Goal: Task Accomplishment & Management: Manage account settings

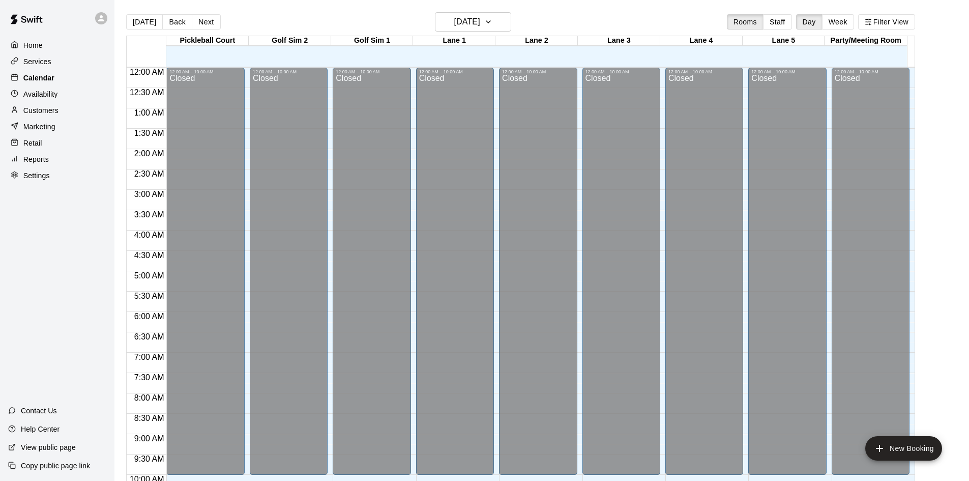
scroll to position [521, 0]
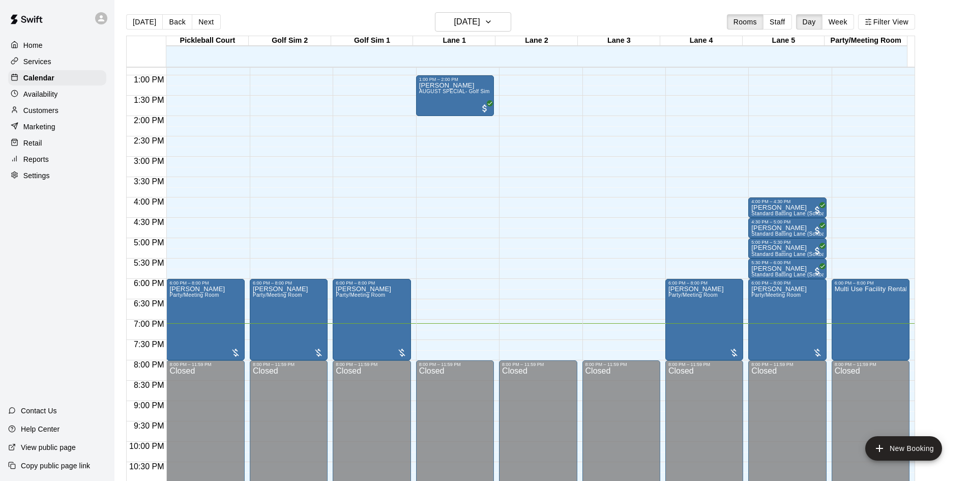
click at [43, 113] on p "Customers" at bounding box center [40, 110] width 35 height 10
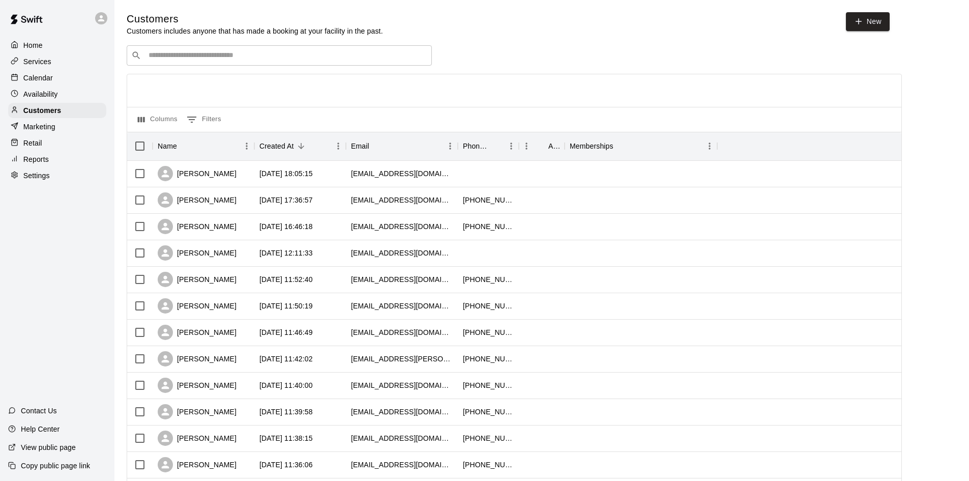
click at [244, 59] on input "Search customers by name or email" at bounding box center [286, 55] width 282 height 10
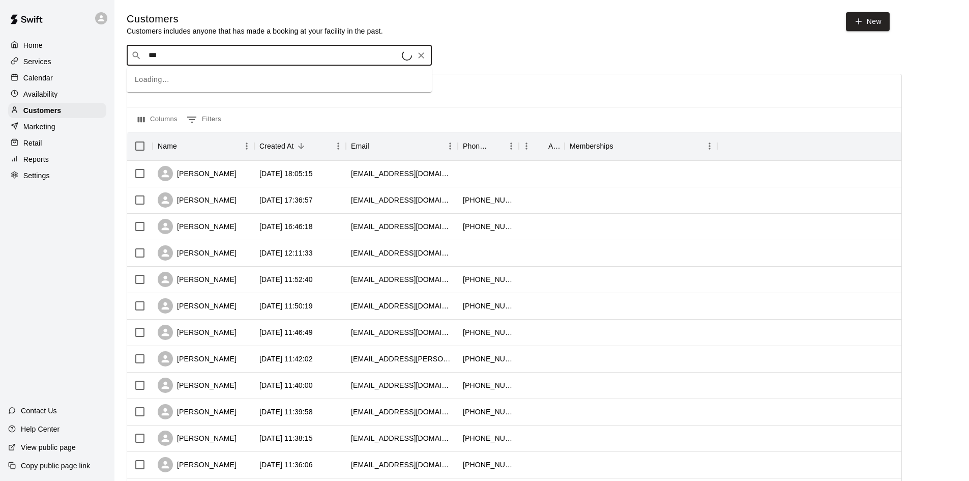
type input "****"
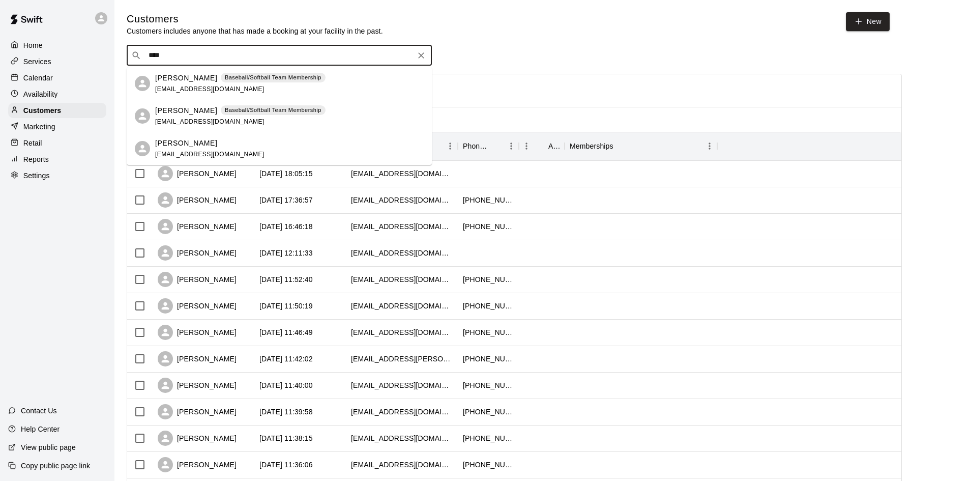
click at [205, 91] on span "[EMAIL_ADDRESS][DOMAIN_NAME]" at bounding box center [209, 88] width 109 height 7
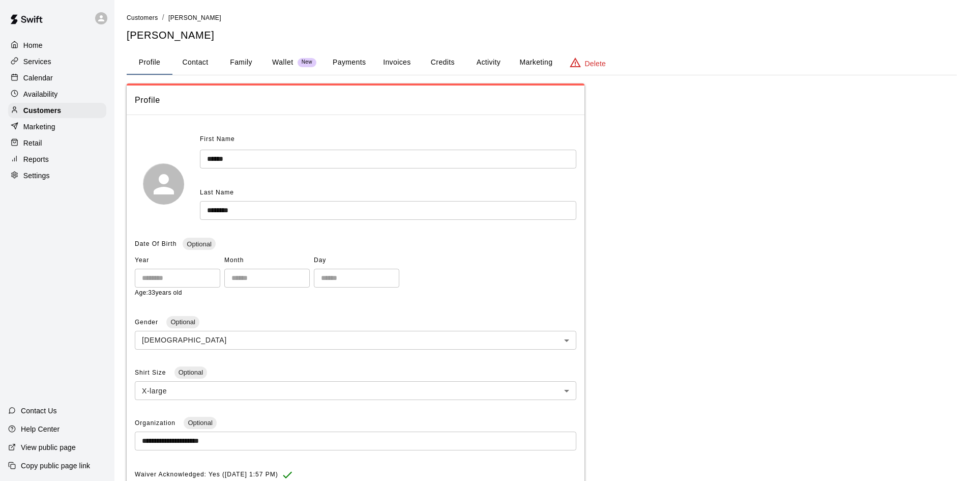
click at [525, 61] on button "Marketing" at bounding box center [535, 62] width 49 height 24
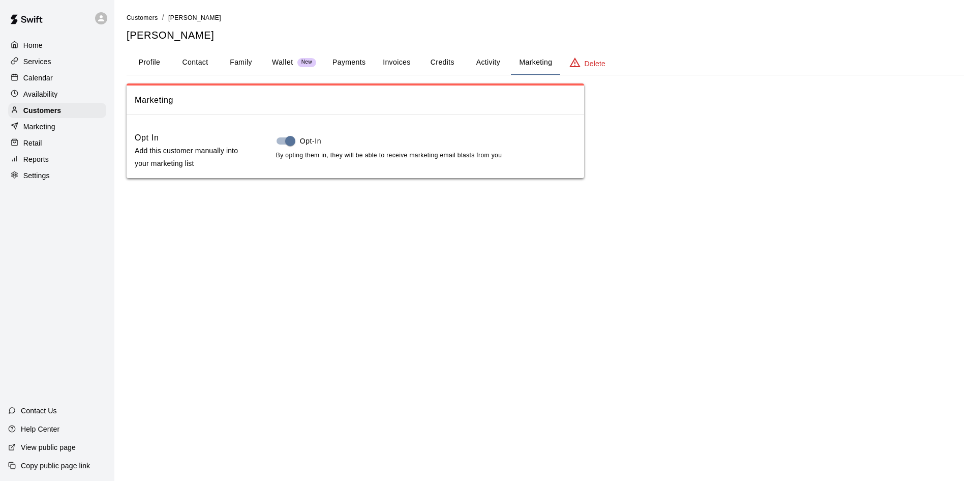
click at [443, 63] on button "Credits" at bounding box center [443, 62] width 46 height 24
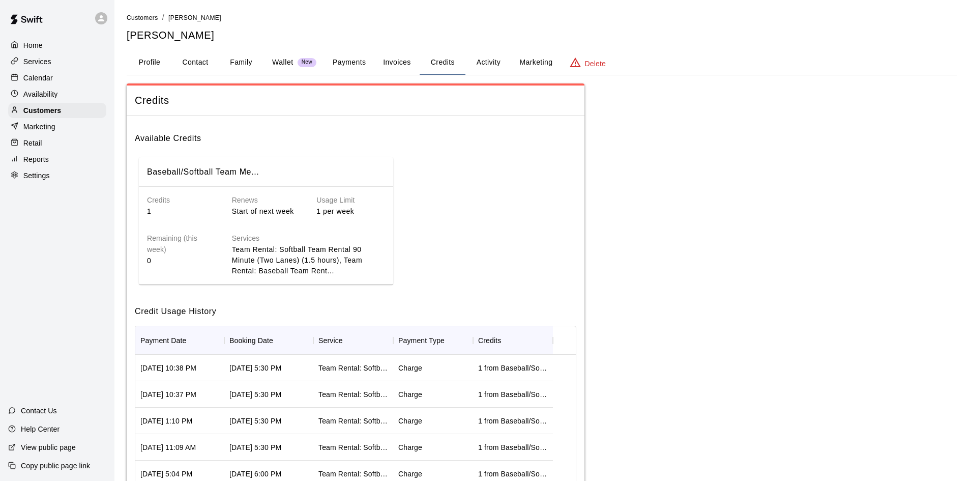
click at [484, 65] on button "Activity" at bounding box center [488, 62] width 46 height 24
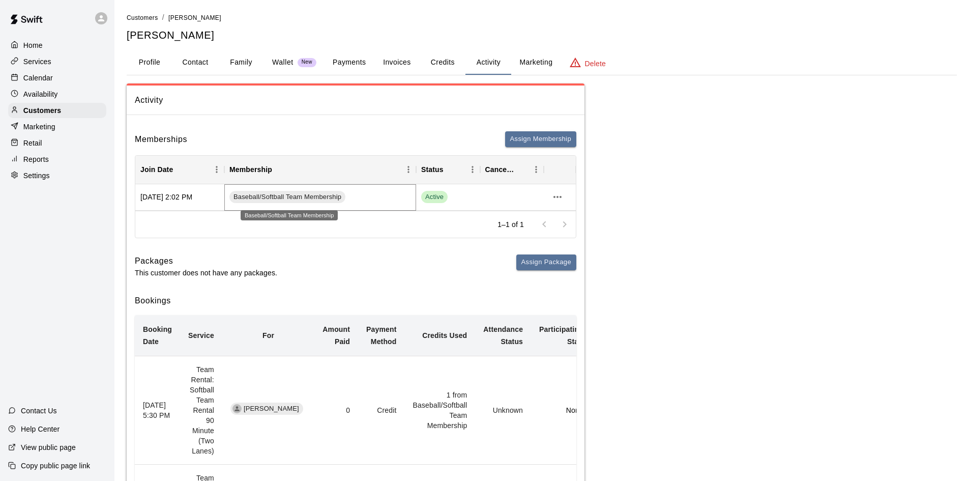
click at [303, 197] on span "Baseball/Softball Team Membership" at bounding box center [287, 197] width 116 height 10
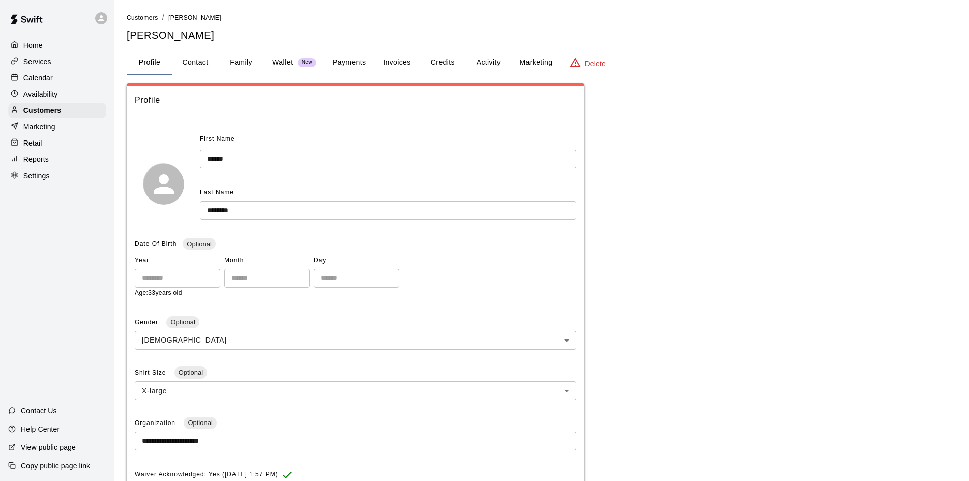
click at [144, 62] on button "Profile" at bounding box center [150, 62] width 46 height 24
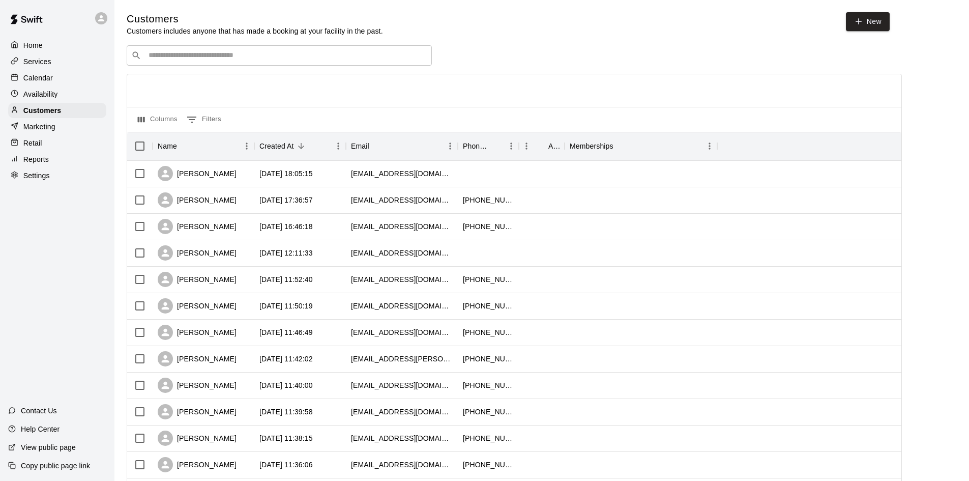
click at [271, 57] on input "Search customers by name or email" at bounding box center [286, 55] width 282 height 10
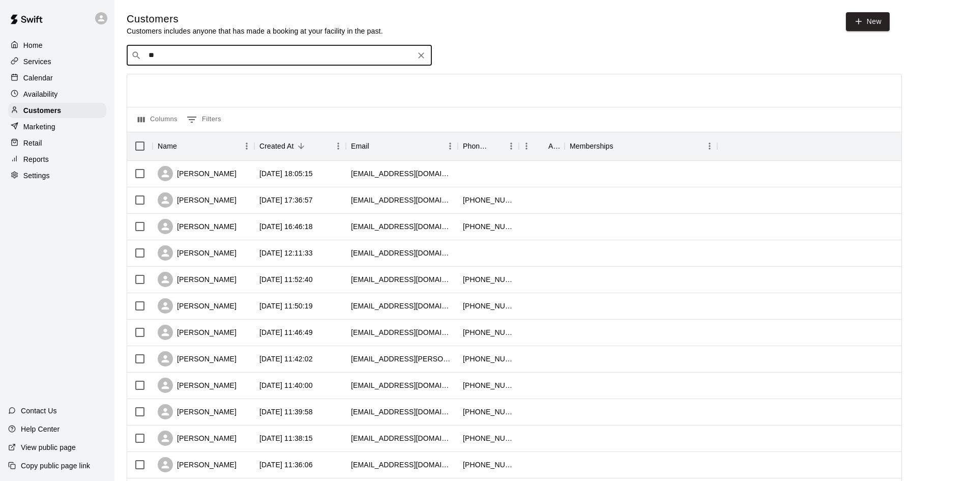
type input "***"
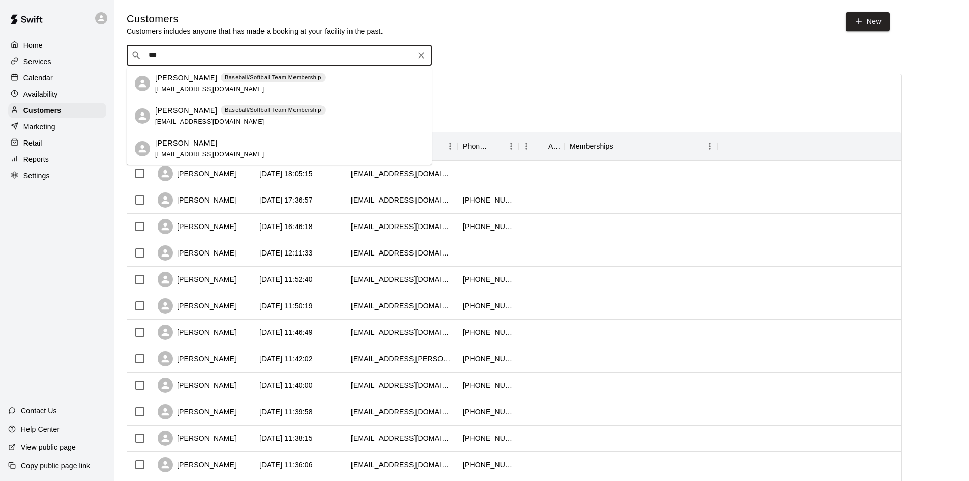
click at [299, 81] on p "Baseball/Softball Team Membership" at bounding box center [273, 77] width 97 height 9
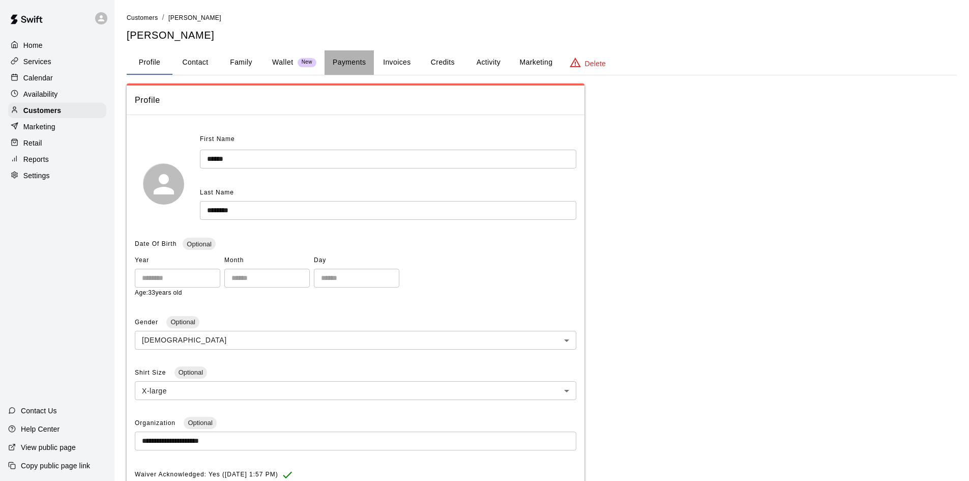
click at [336, 56] on button "Payments" at bounding box center [348, 62] width 49 height 24
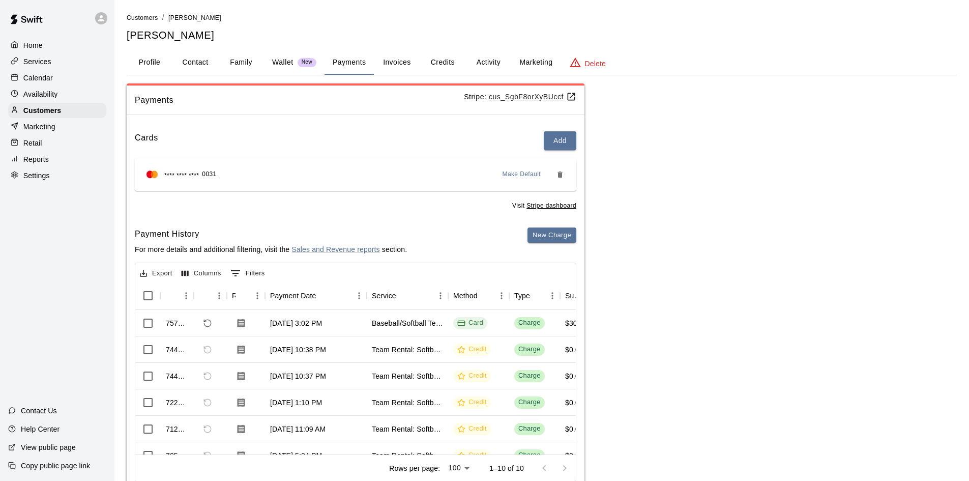
click at [496, 99] on u "cus_SgbF8orXyBUccf" at bounding box center [532, 97] width 87 height 8
click at [37, 49] on p "Home" at bounding box center [32, 45] width 19 height 10
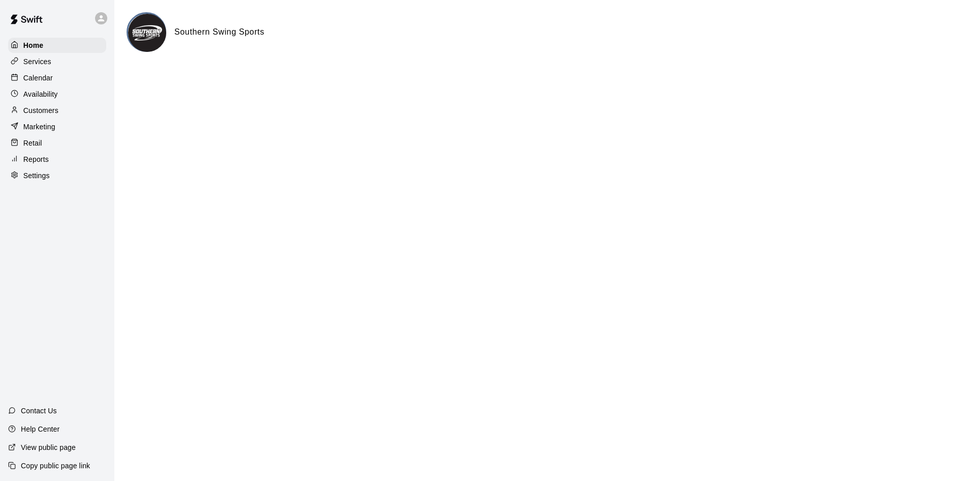
click at [41, 79] on p "Calendar" at bounding box center [37, 78] width 29 height 10
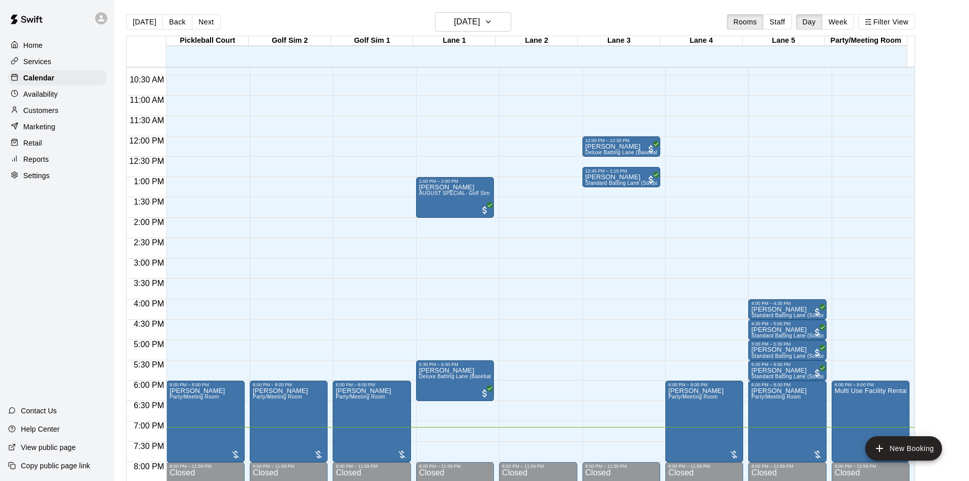
scroll to position [521, 0]
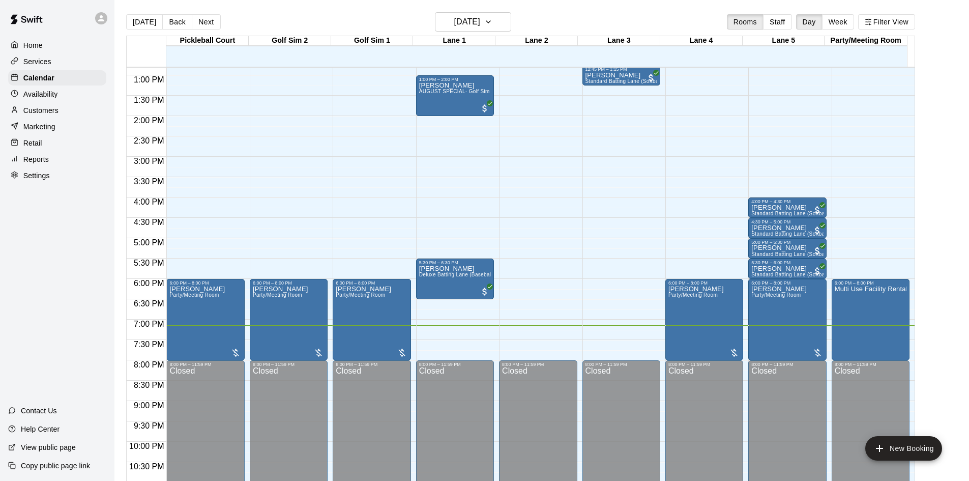
click at [46, 115] on p "Customers" at bounding box center [40, 110] width 35 height 10
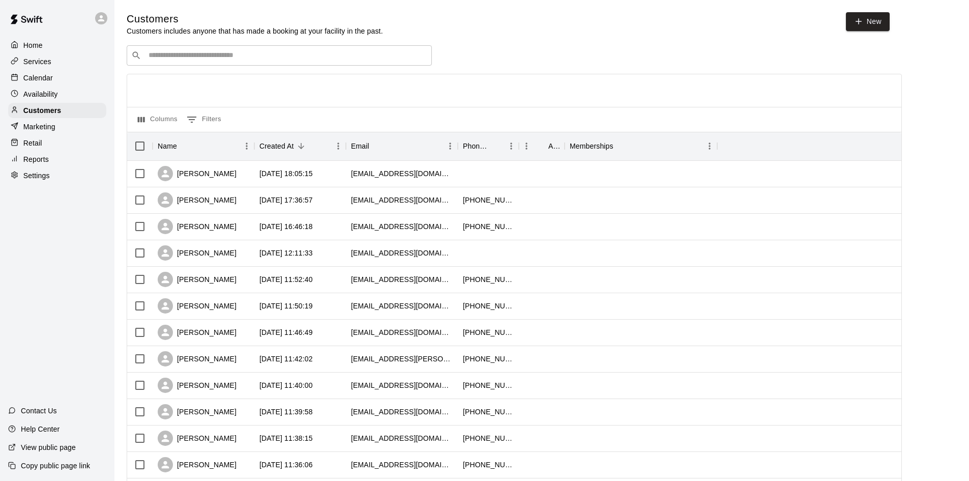
click at [276, 61] on input "Search customers by name or email" at bounding box center [286, 55] width 282 height 10
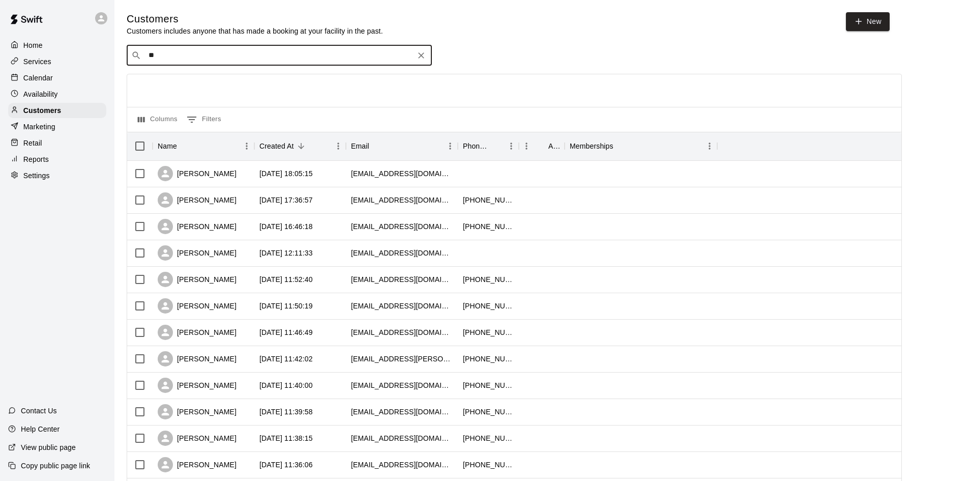
type input "***"
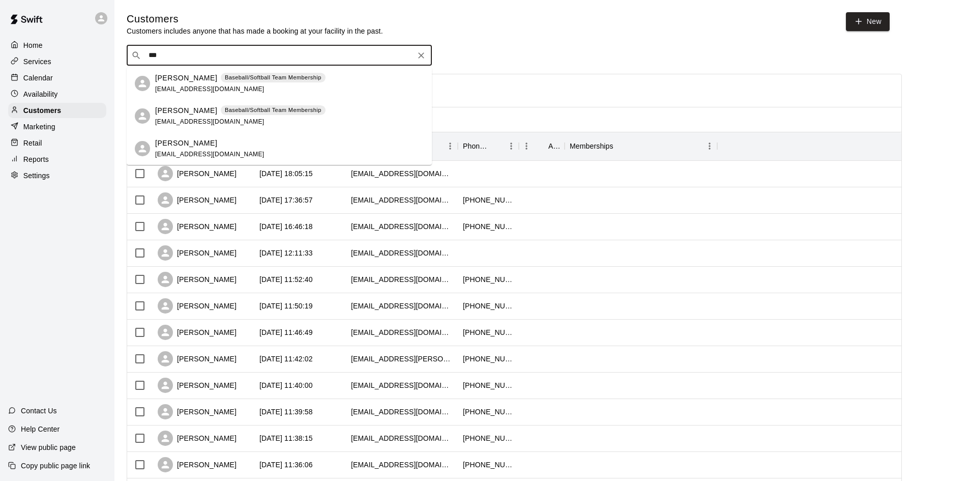
click at [185, 86] on span "[EMAIL_ADDRESS][DOMAIN_NAME]" at bounding box center [209, 88] width 109 height 7
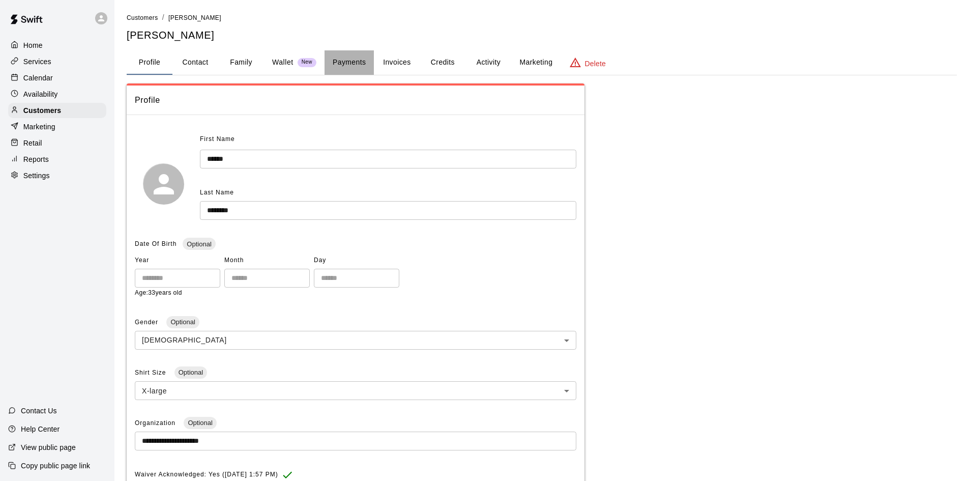
click at [354, 64] on button "Payments" at bounding box center [348, 62] width 49 height 24
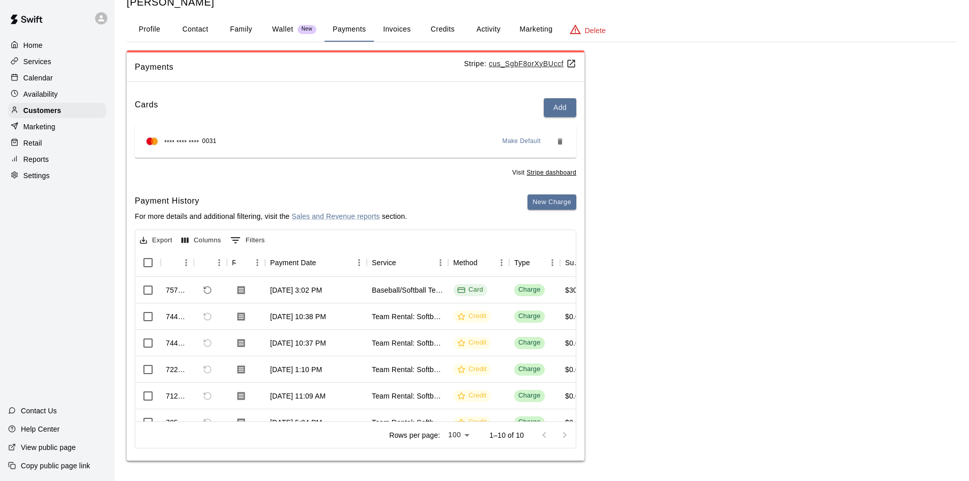
click at [127, 35] on button "Profile" at bounding box center [150, 29] width 46 height 24
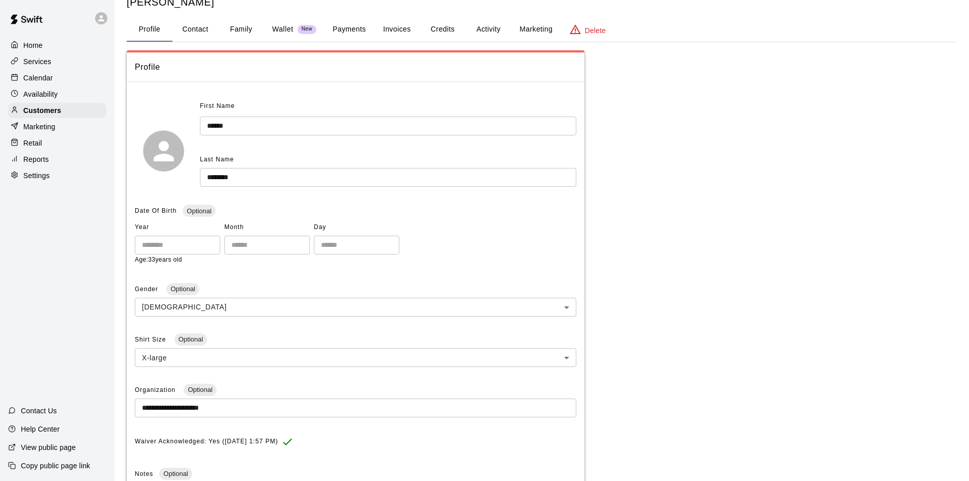
scroll to position [209, 0]
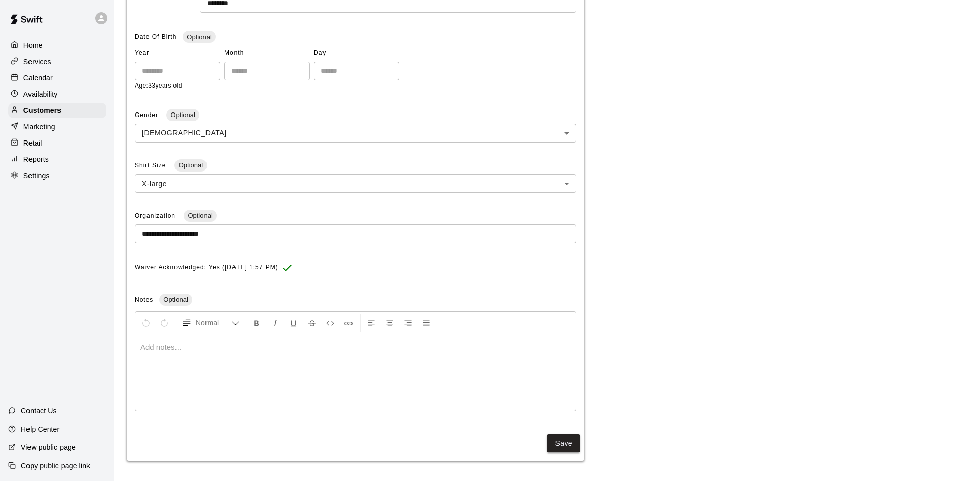
click at [229, 348] on p at bounding box center [355, 347] width 430 height 10
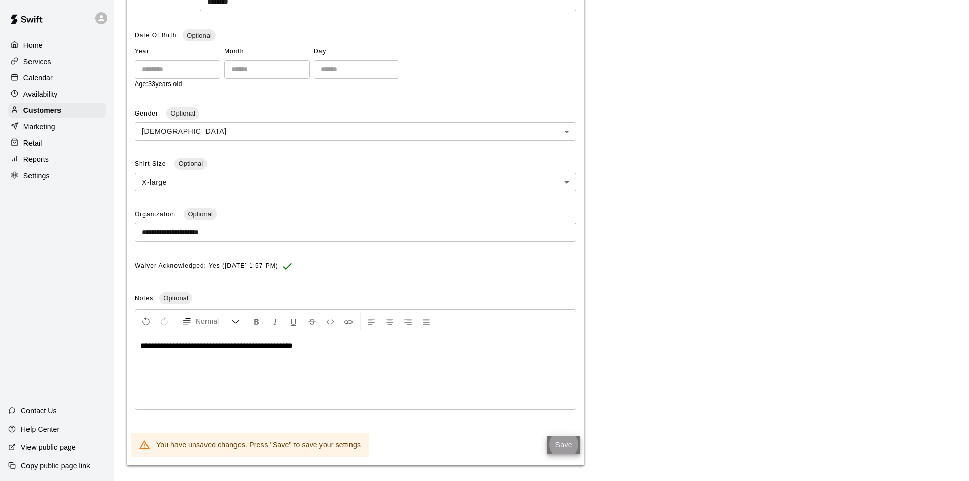
click at [562, 448] on button "Save" at bounding box center [564, 444] width 34 height 19
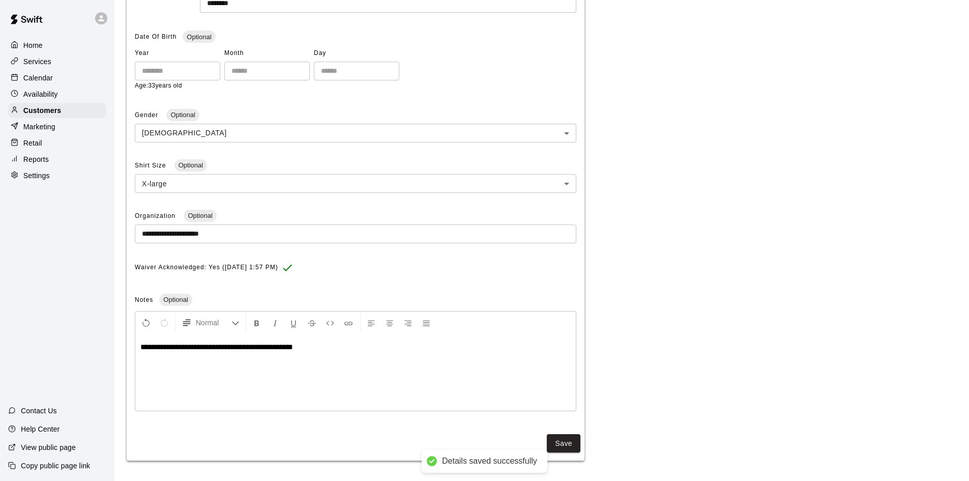
click at [48, 45] on div "Home" at bounding box center [57, 45] width 98 height 15
